Goal: Ask a question

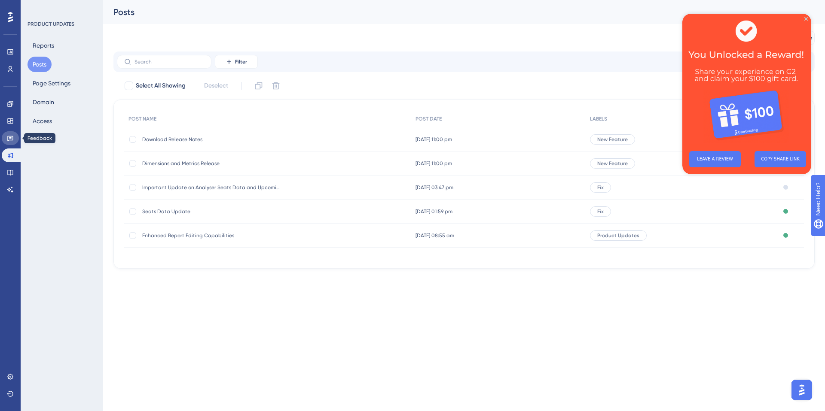
click at [3, 136] on link at bounding box center [10, 138] width 17 height 14
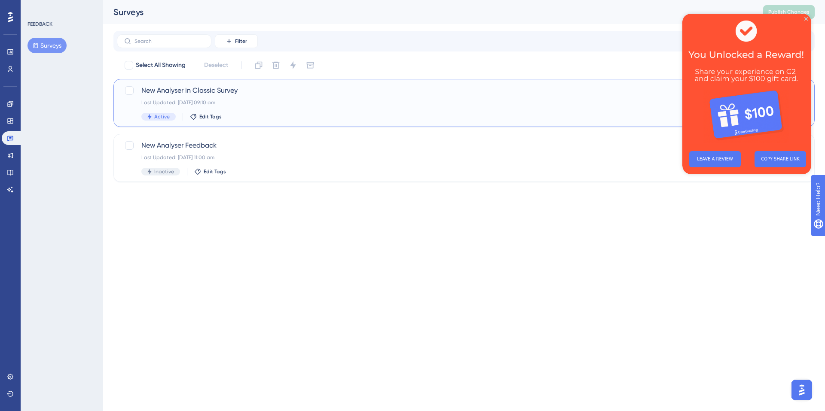
click at [262, 82] on div "New Analyser in Classic Survey Last Updated: [DATE] 09:10 am Active Edit Tags C…" at bounding box center [463, 103] width 701 height 48
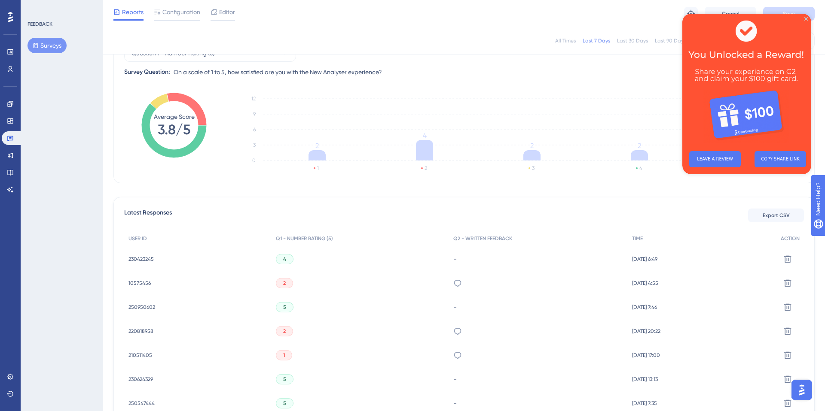
scroll to position [106, 0]
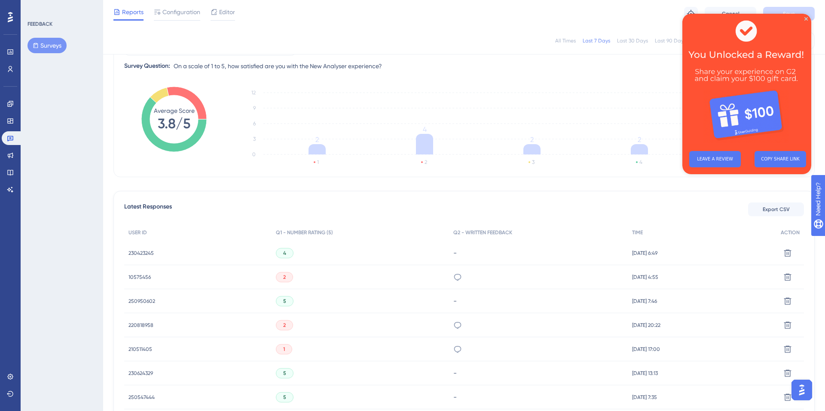
click at [482, 281] on div "Cannot get any result even with the same filter apply from old analyser" at bounding box center [538, 277] width 179 height 24
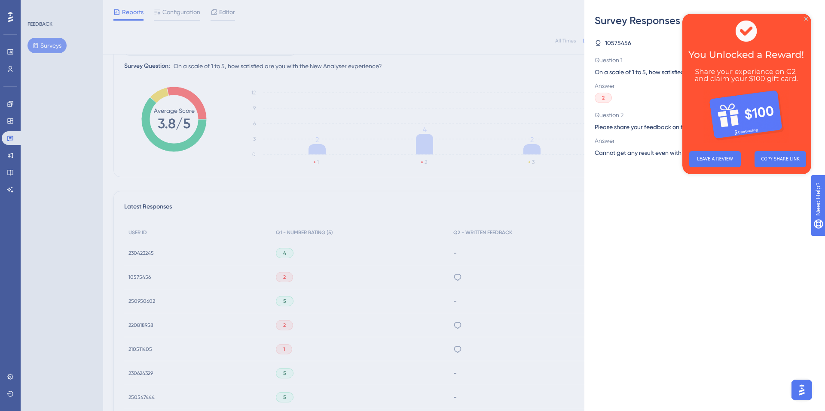
click at [802, 20] on img at bounding box center [746, 79] width 129 height 131
click at [806, 20] on icon "Close Preview" at bounding box center [805, 18] width 3 height 3
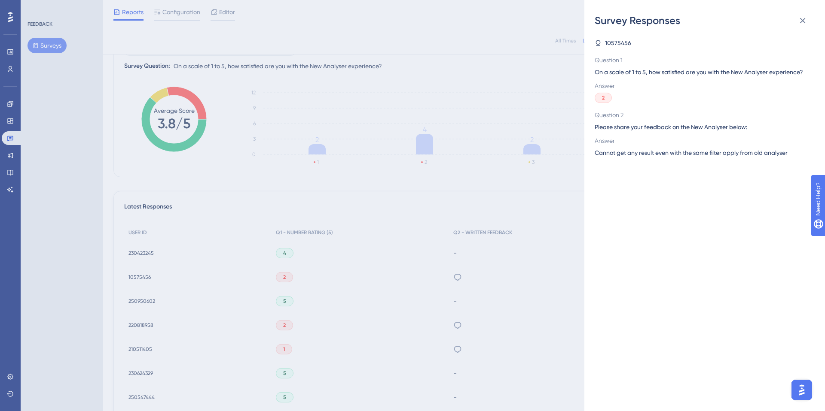
click at [616, 132] on span "Please share your feedback on the New Analyser below:" at bounding box center [700, 127] width 213 height 10
click at [612, 42] on span "10575456" at bounding box center [618, 43] width 26 height 10
copy span "10575456"
click at [329, 40] on div "Survey Responses 10575456 Question 1 On a scale of 1 to 5, how satisfied are yo…" at bounding box center [412, 205] width 825 height 411
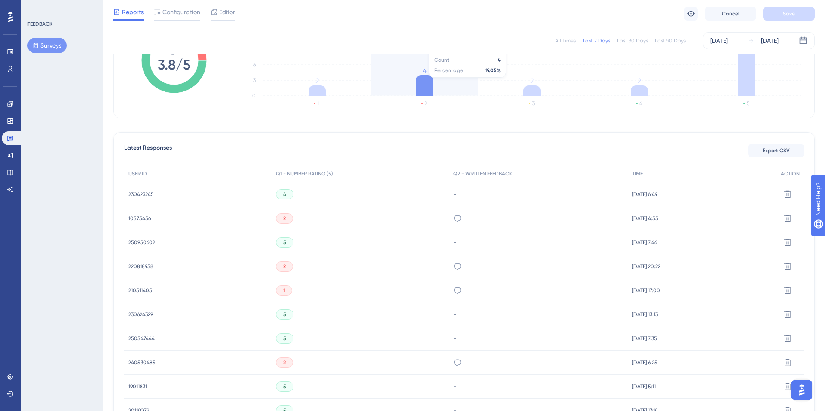
scroll to position [166, 0]
